Goal: Entertainment & Leisure: Consume media (video, audio)

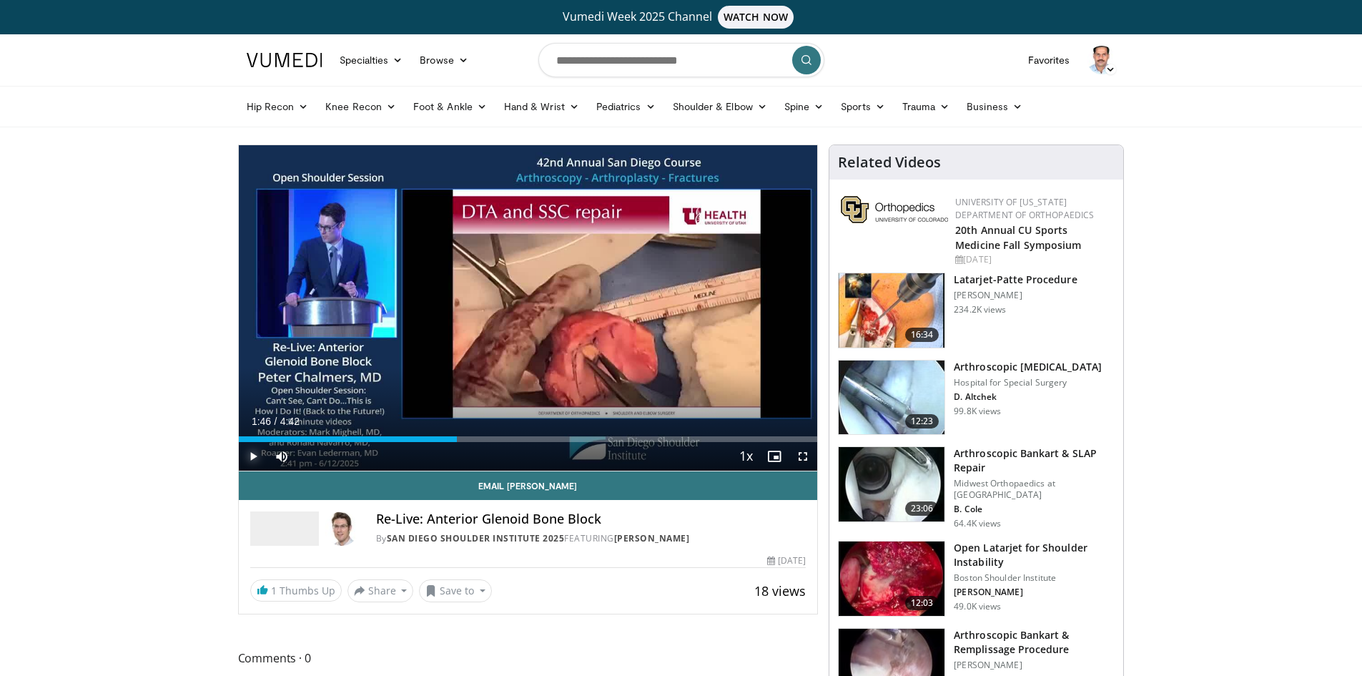
click at [254, 452] on span "Video Player" at bounding box center [253, 456] width 29 height 29
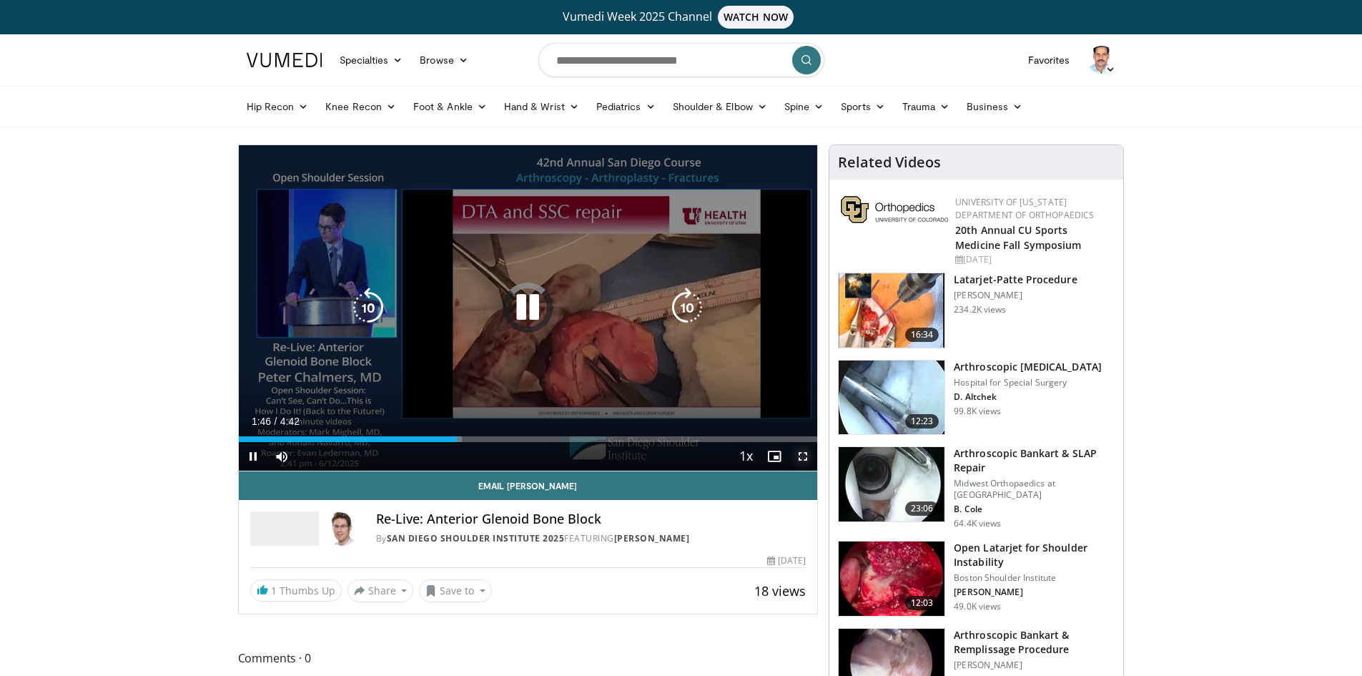
drag, startPoint x: 804, startPoint y: 453, endPoint x: 804, endPoint y: 523, distance: 70.8
click at [804, 453] on span "Video Player" at bounding box center [803, 456] width 29 height 29
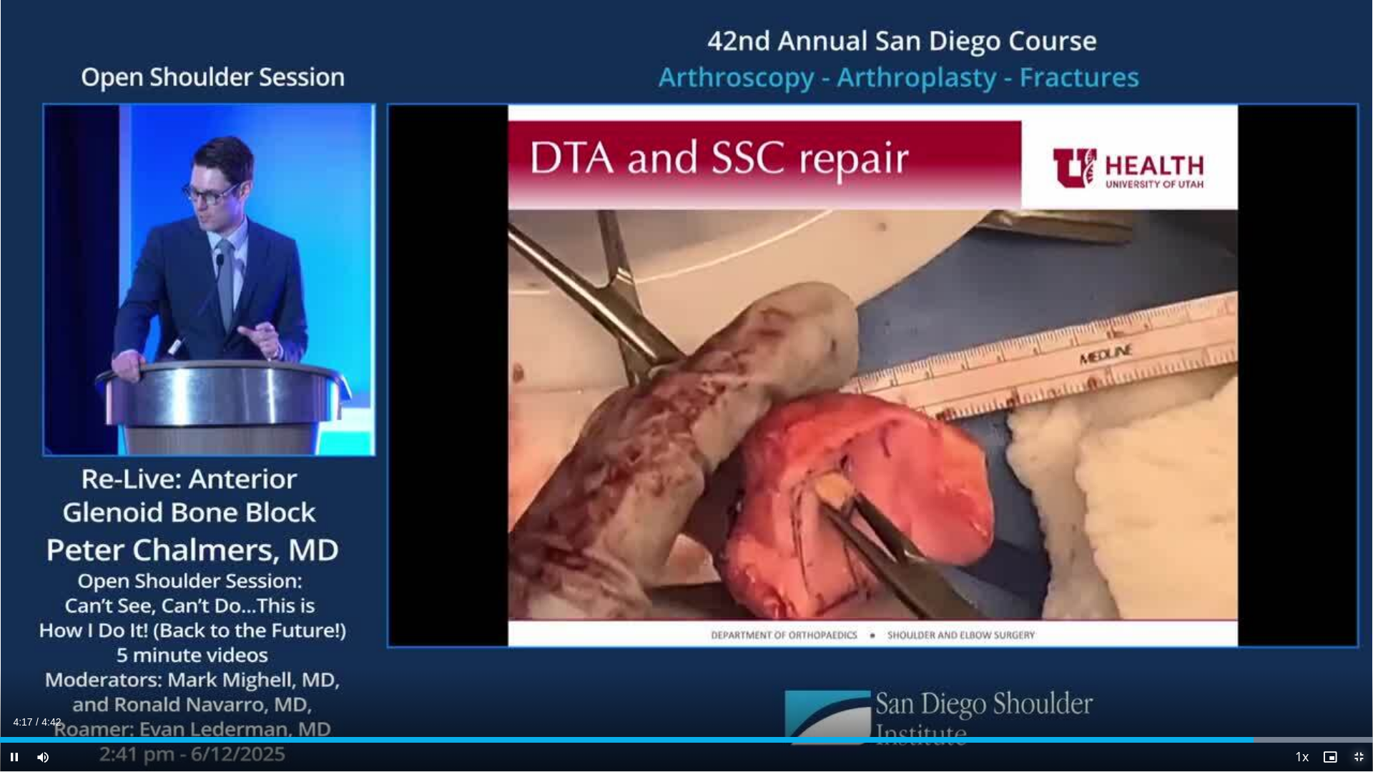
drag, startPoint x: 1360, startPoint y: 756, endPoint x: 1301, endPoint y: 654, distance: 118.2
click at [1360, 675] on span "Video Player" at bounding box center [1358, 757] width 29 height 29
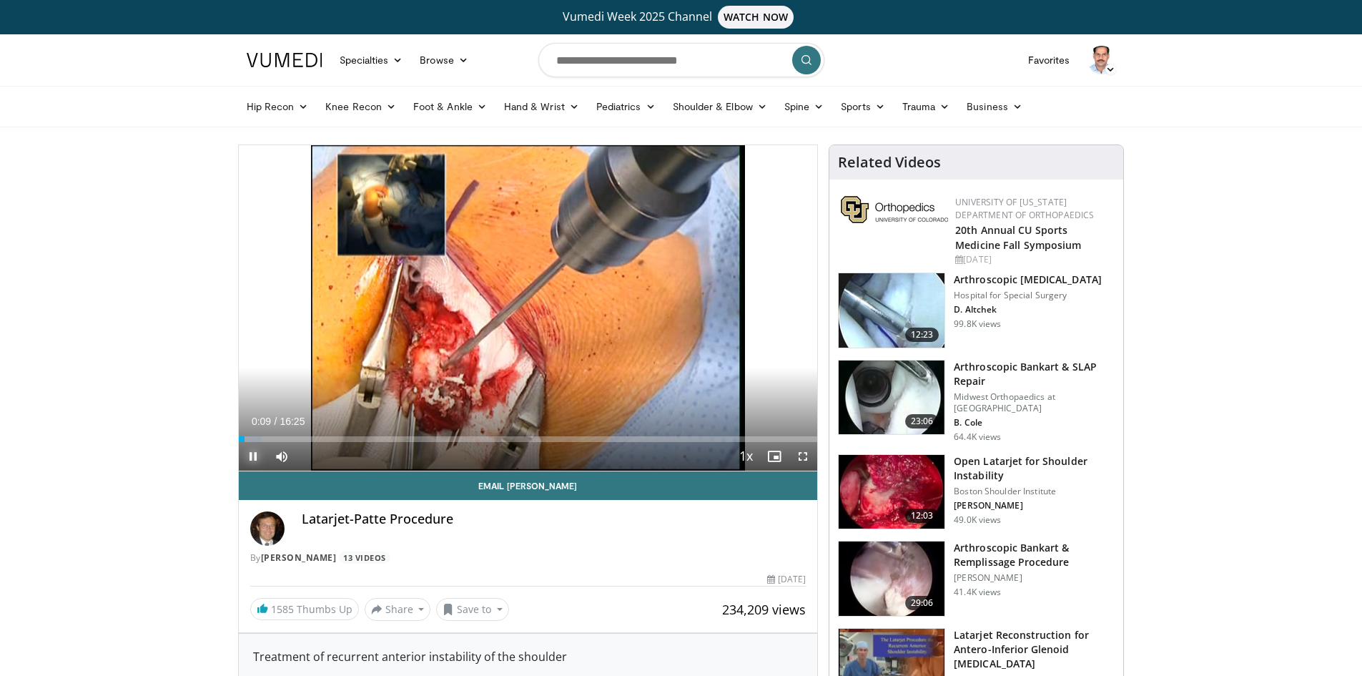
click at [255, 457] on span "Video Player" at bounding box center [253, 456] width 29 height 29
